Goal: Information Seeking & Learning: Learn about a topic

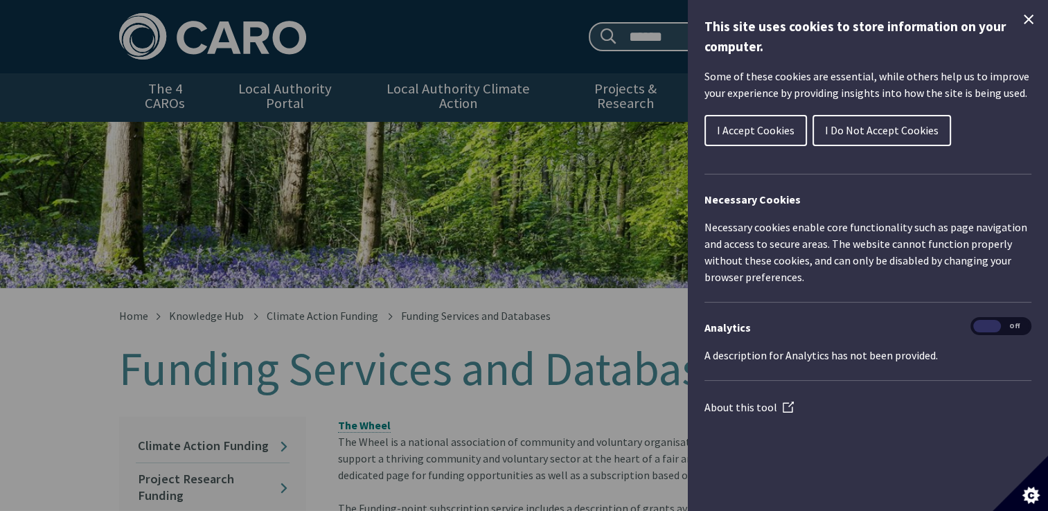
click at [790, 127] on span "I Accept Cookies" at bounding box center [756, 130] width 78 height 14
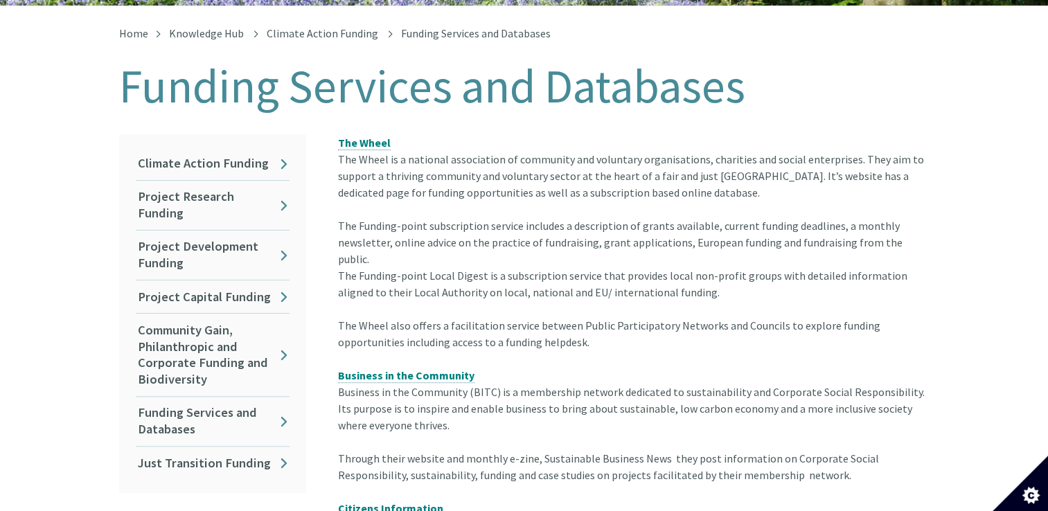
scroll to position [286, 0]
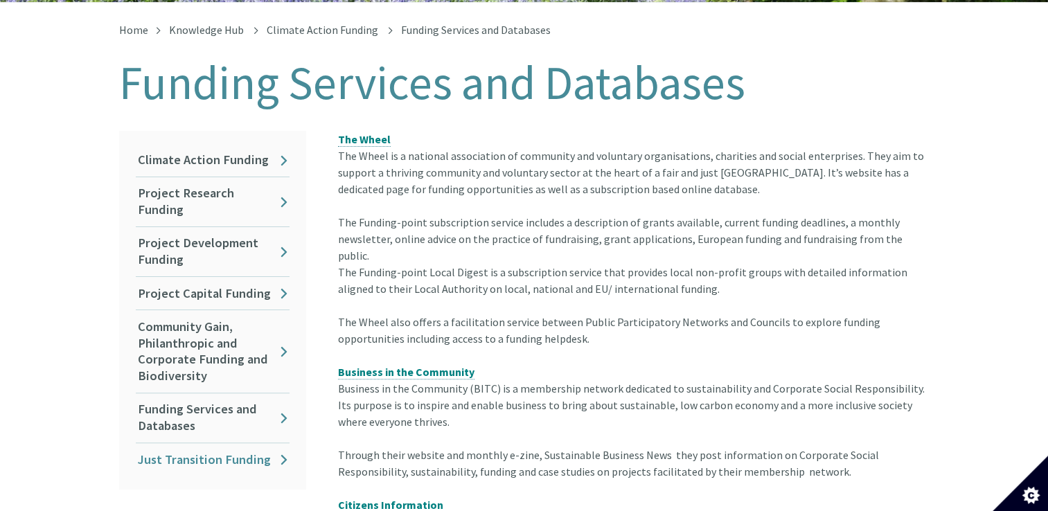
click at [235, 445] on link "Just Transition Funding" at bounding box center [213, 459] width 154 height 33
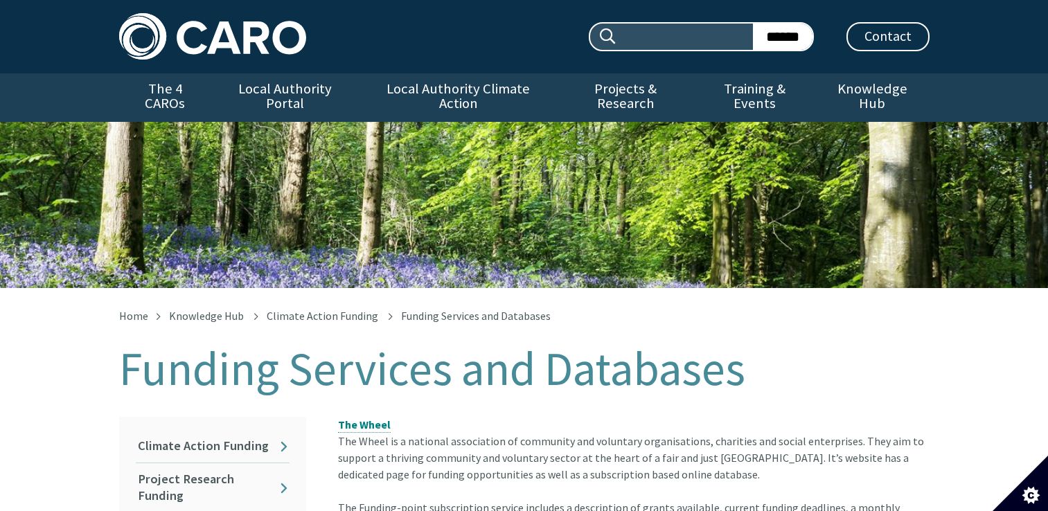
scroll to position [297, 0]
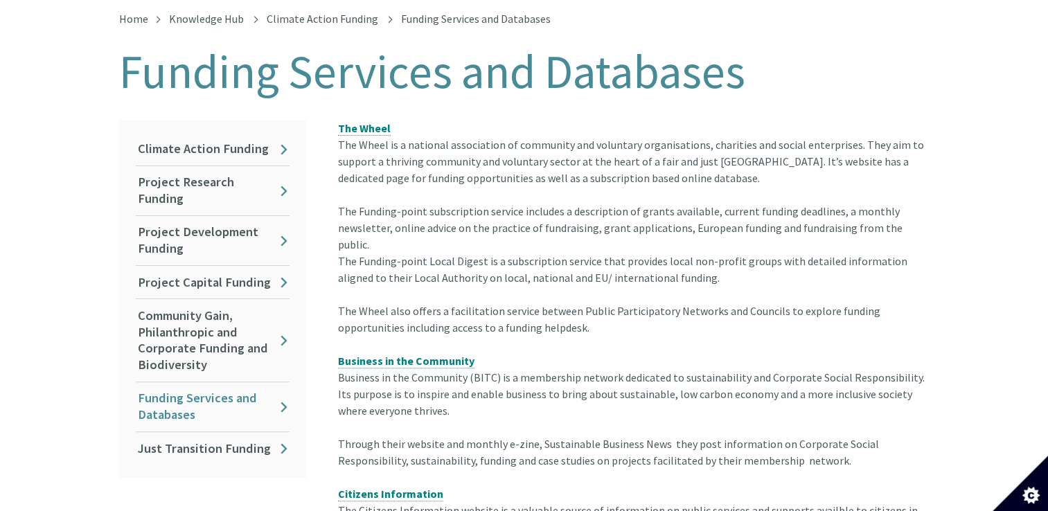
click at [186, 391] on link "Funding Services and Databases" at bounding box center [213, 406] width 154 height 49
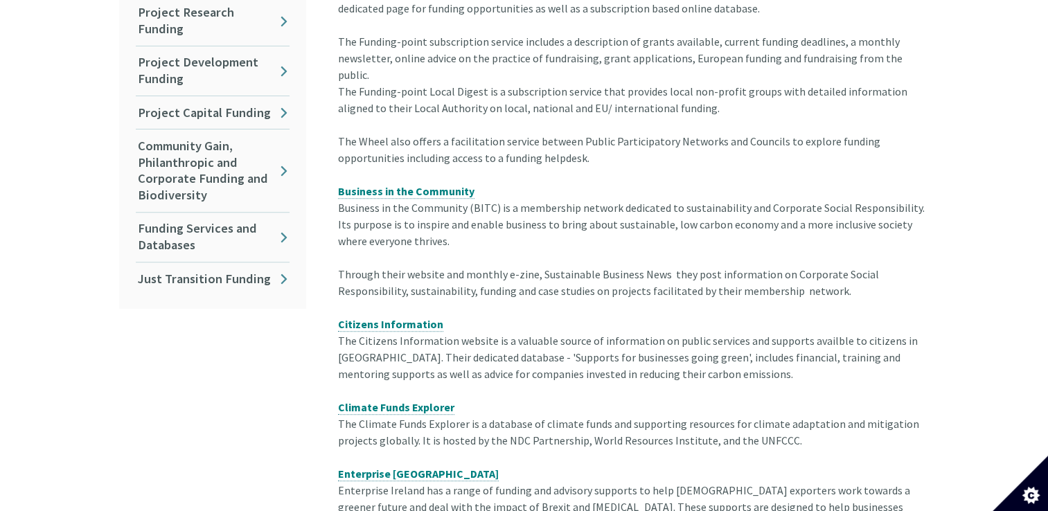
scroll to position [471, 0]
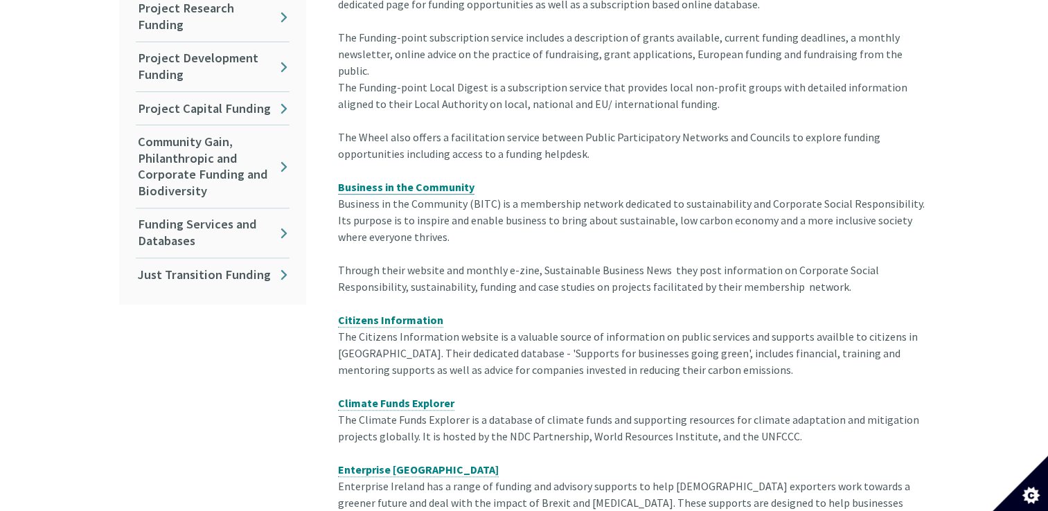
click at [439, 180] on span "Business in the Community" at bounding box center [406, 187] width 136 height 14
